Goal: Task Accomplishment & Management: Manage account settings

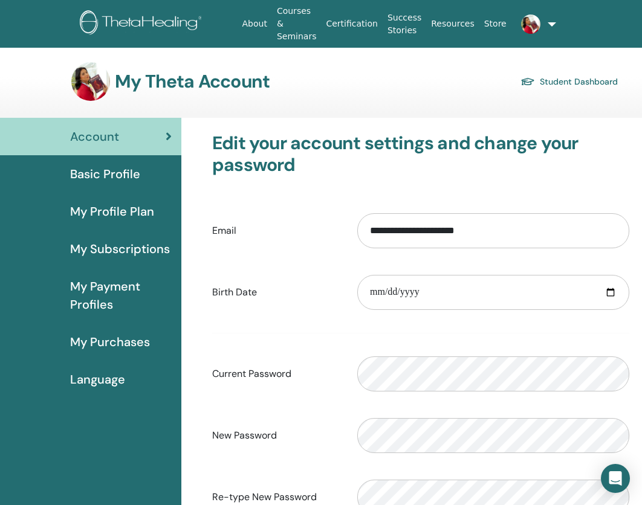
click at [102, 135] on span "Account" at bounding box center [94, 137] width 49 height 18
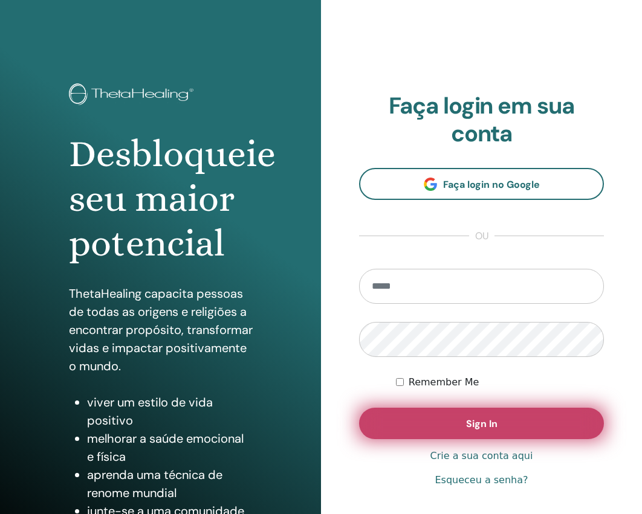
type input "**********"
click at [479, 425] on span "Sign In" at bounding box center [481, 424] width 31 height 13
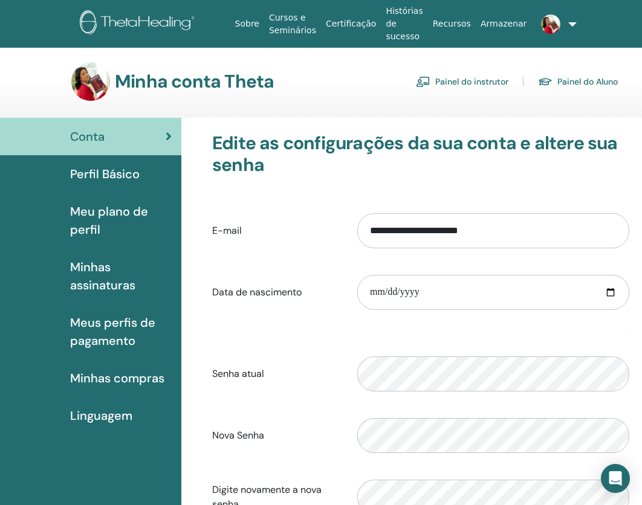
click at [99, 166] on span "Perfil Básico" at bounding box center [105, 174] width 70 height 18
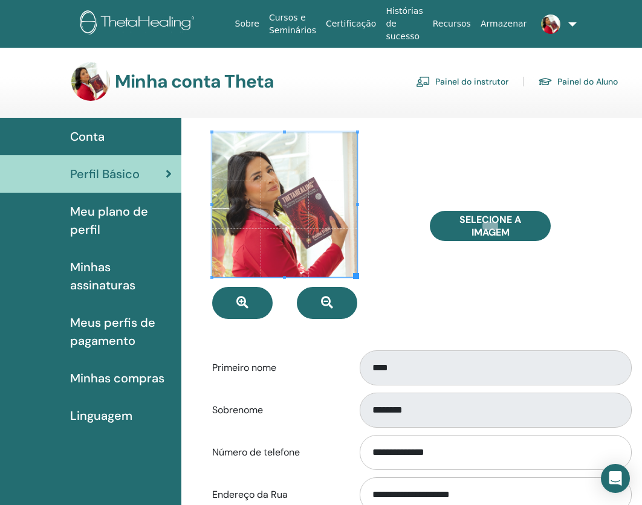
click at [175, 91] on h3 "Minha conta Theta" at bounding box center [194, 82] width 159 height 22
click at [290, 27] on link "Cursos e Seminários" at bounding box center [292, 24] width 57 height 35
